Goal: Task Accomplishment & Management: Use online tool/utility

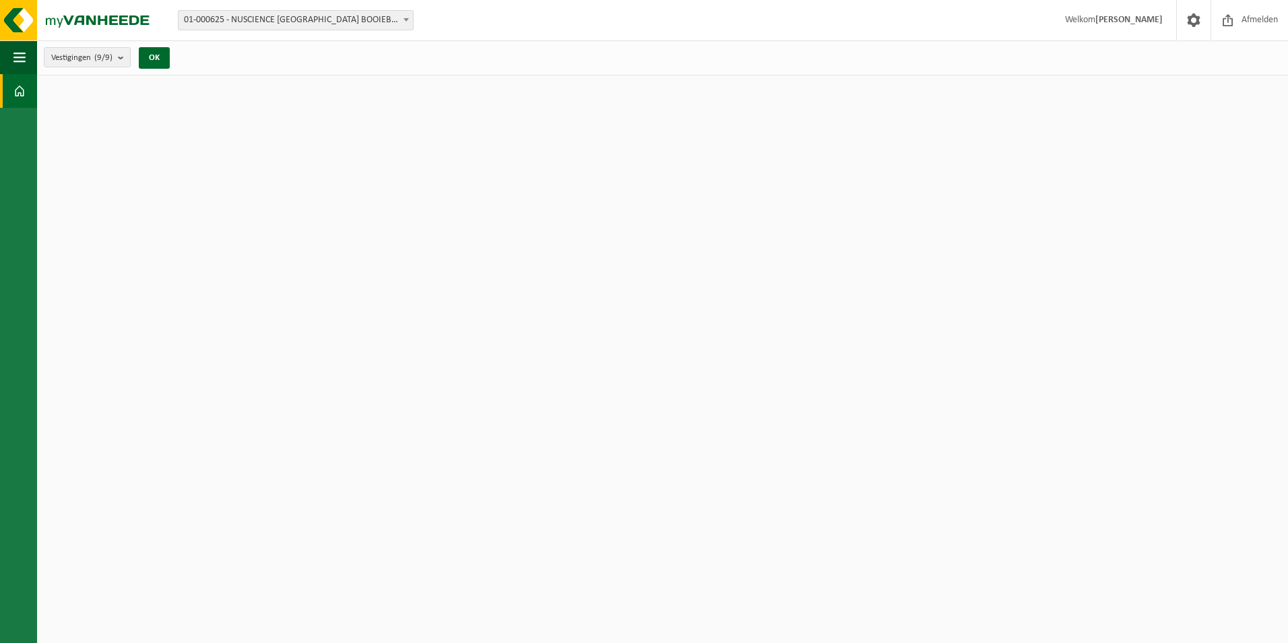
click at [1120, 27] on span "Welkom Fréderick Buysse" at bounding box center [1114, 20] width 125 height 40
click at [1119, 22] on strong "Fréderick Buysse" at bounding box center [1128, 20] width 67 height 10
click at [218, 27] on span "01-000625 - NUSCIENCE [GEOGRAPHIC_DATA] BOOIEBOS - [GEOGRAPHIC_DATA]" at bounding box center [296, 20] width 234 height 19
click at [83, 58] on span "Vestigingen (9/9)" at bounding box center [81, 58] width 61 height 20
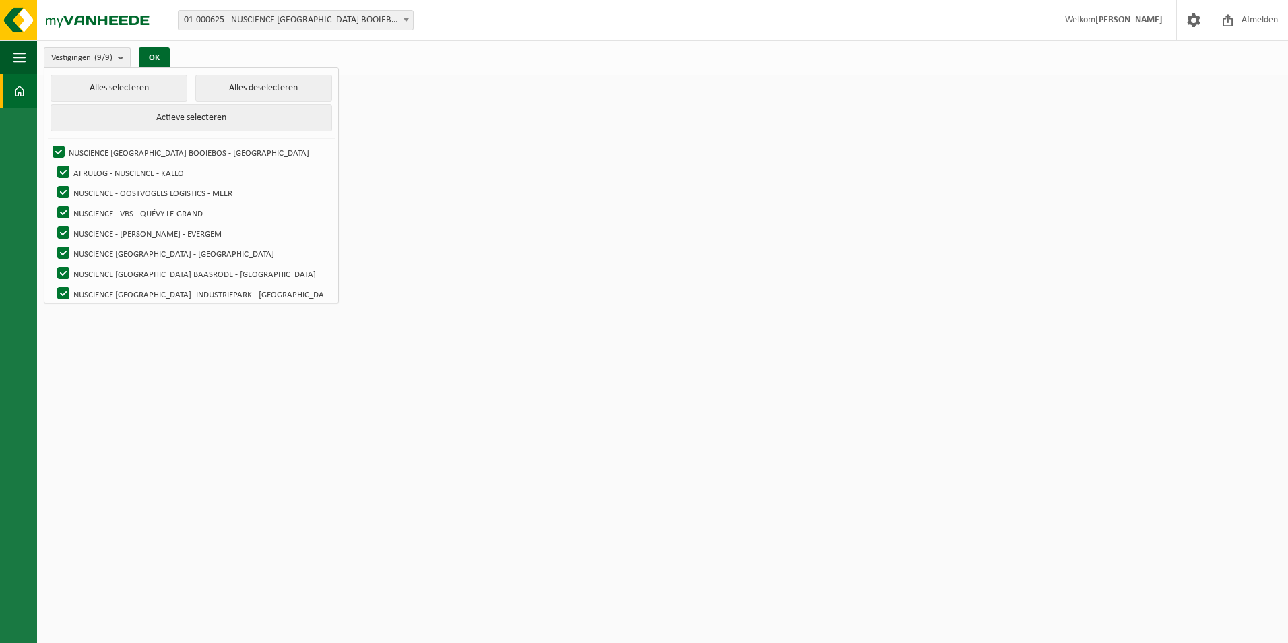
click at [526, 106] on html "Vestiging: 01-000625 - NUSCIENCE BELGIUM BOOIEBOS - DRONGEN 10-837265 - AFRULOG…" at bounding box center [644, 321] width 1288 height 643
click at [1211, 17] on link "Afmelden" at bounding box center [1249, 20] width 77 height 40
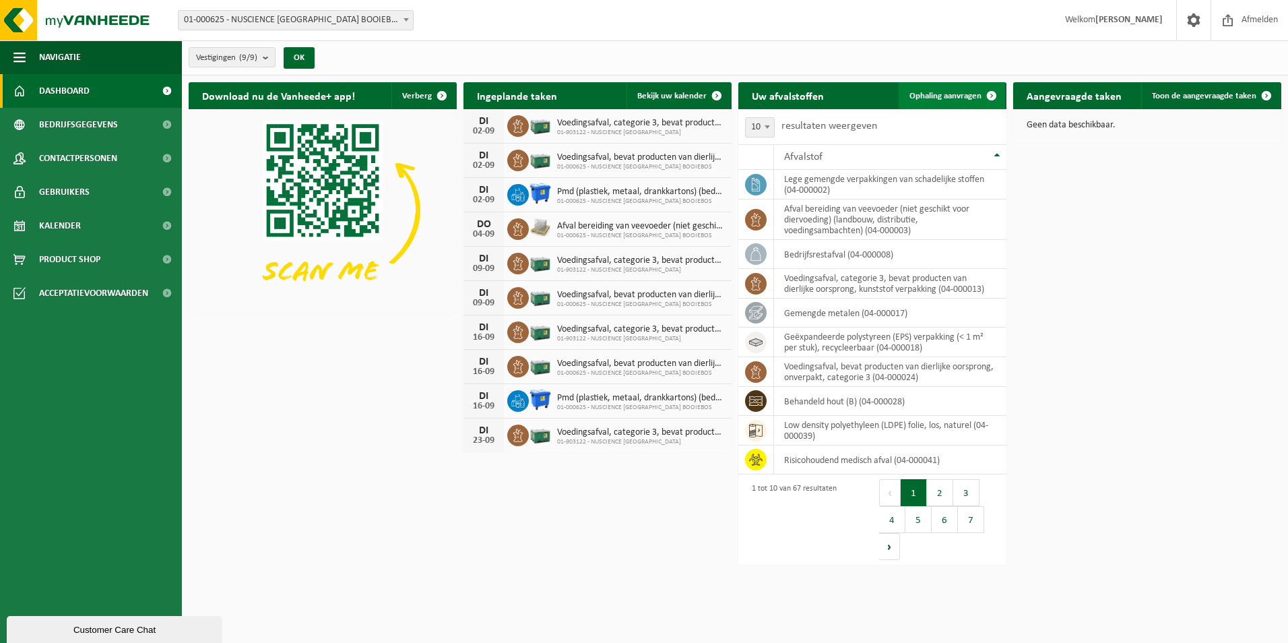
click at [951, 94] on span "Ophaling aanvragen" at bounding box center [946, 96] width 72 height 9
